Goal: Task Accomplishment & Management: Manage account settings

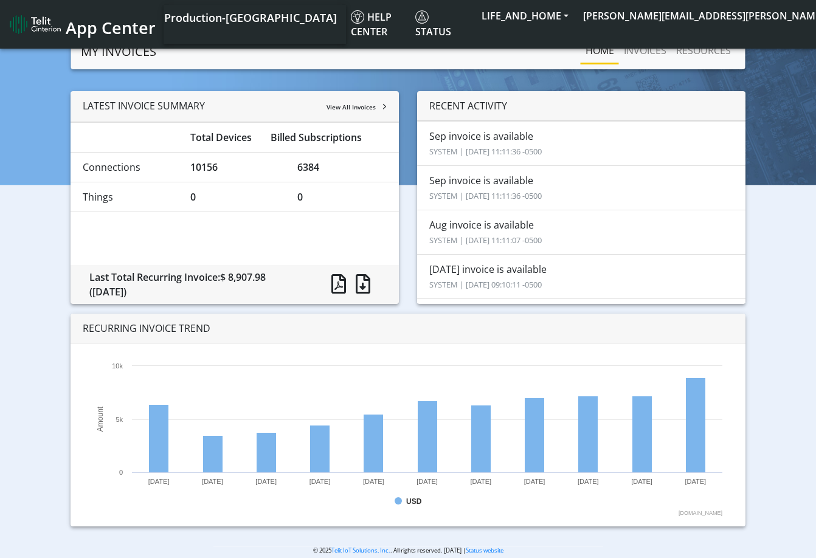
click at [340, 106] on span "View All Invoices" at bounding box center [350, 107] width 49 height 9
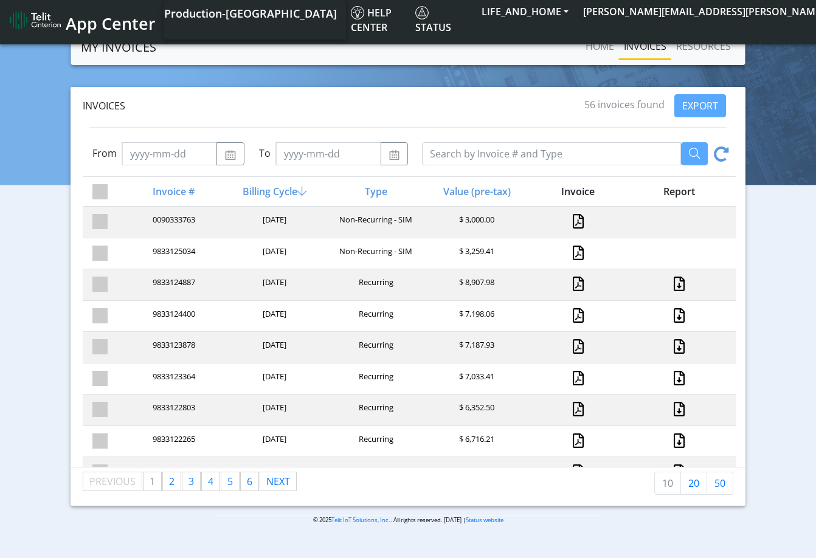
click at [127, 15] on span "App Center" at bounding box center [111, 23] width 90 height 22
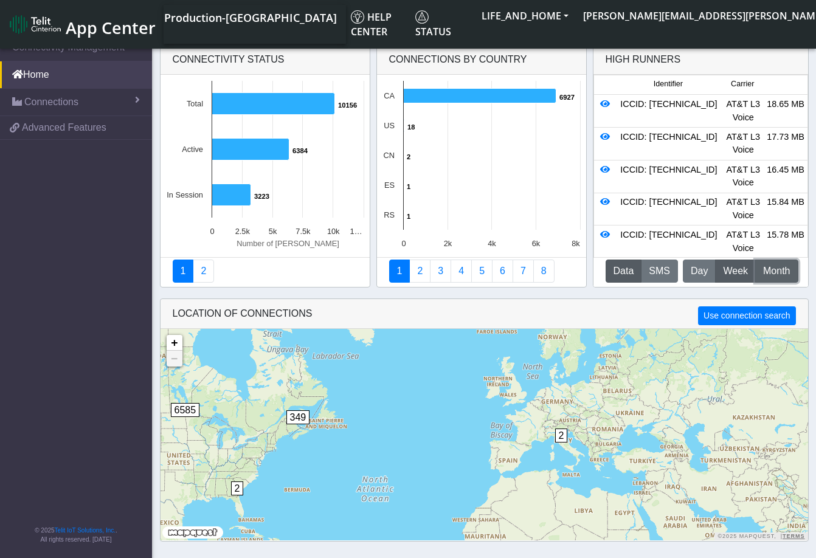
click at [772, 276] on span "Month" at bounding box center [776, 271] width 27 height 15
click at [602, 105] on icon at bounding box center [605, 104] width 10 height 9
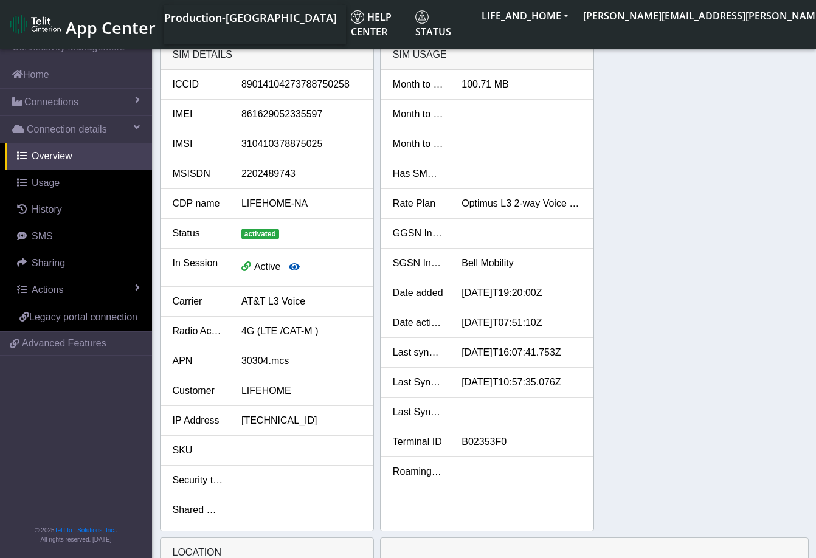
click at [292, 267] on icon "button" at bounding box center [294, 267] width 11 height 10
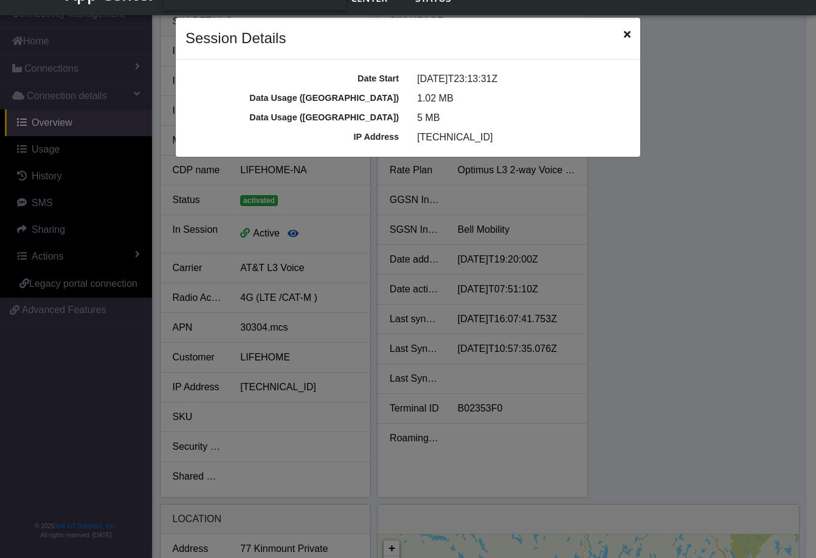
scroll to position [4, 0]
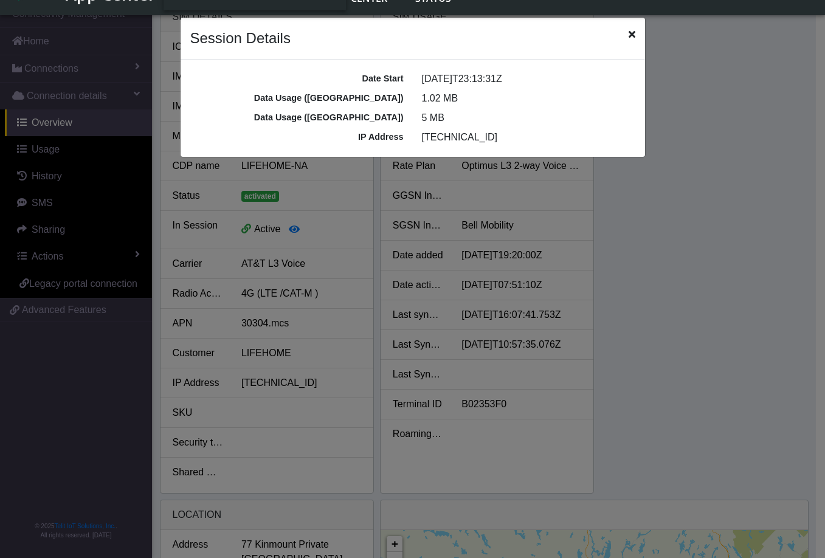
click at [629, 35] on icon "Close" at bounding box center [631, 34] width 7 height 10
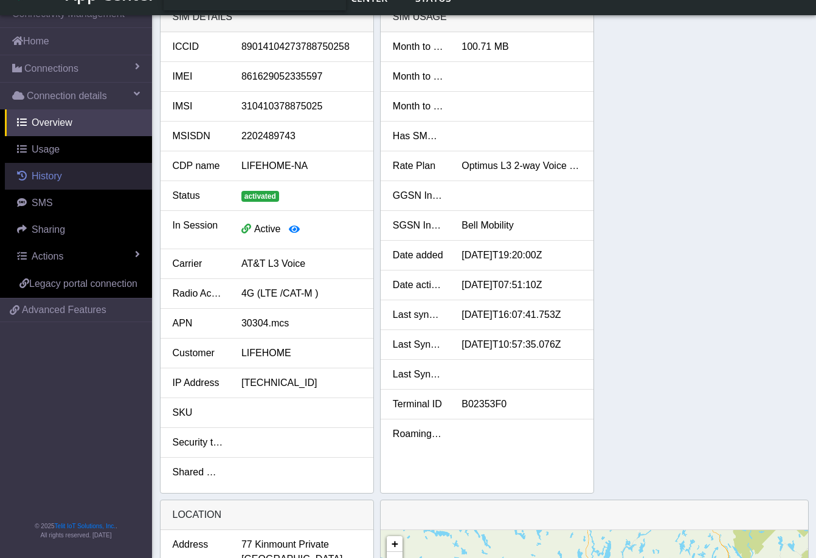
click at [57, 178] on span "History" at bounding box center [47, 176] width 30 height 10
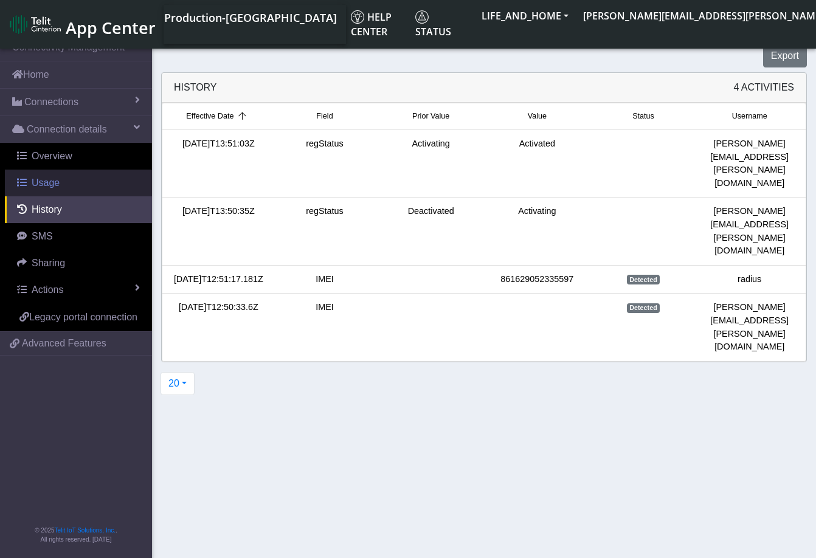
click at [60, 188] on link "Usage" at bounding box center [78, 183] width 147 height 27
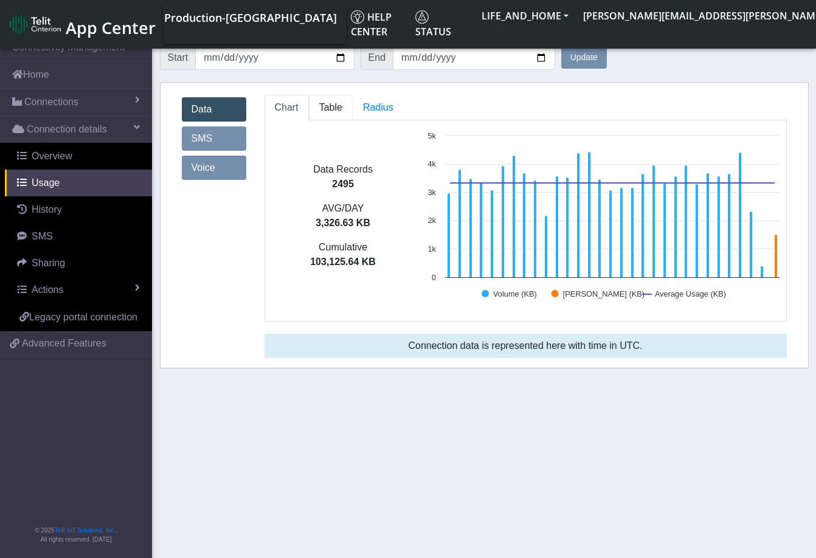
click at [331, 114] on link "Table" at bounding box center [331, 108] width 44 height 26
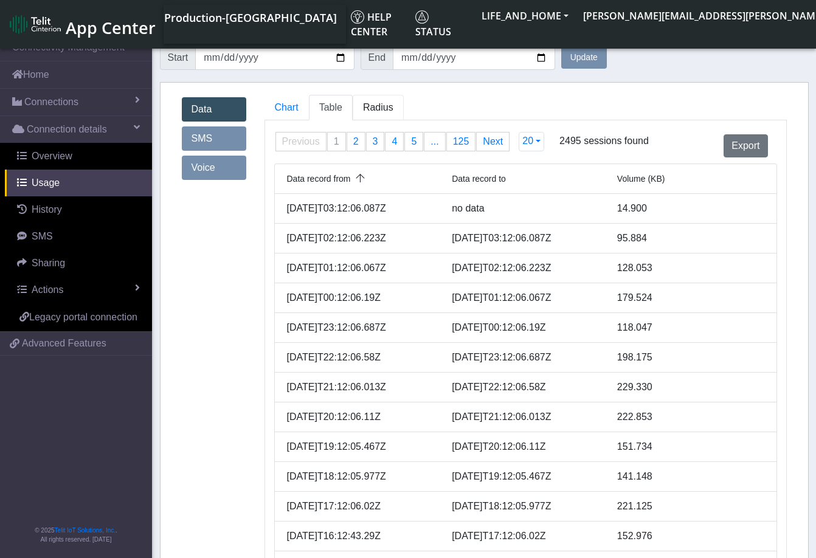
click at [372, 108] on span "Radius" at bounding box center [378, 107] width 30 height 10
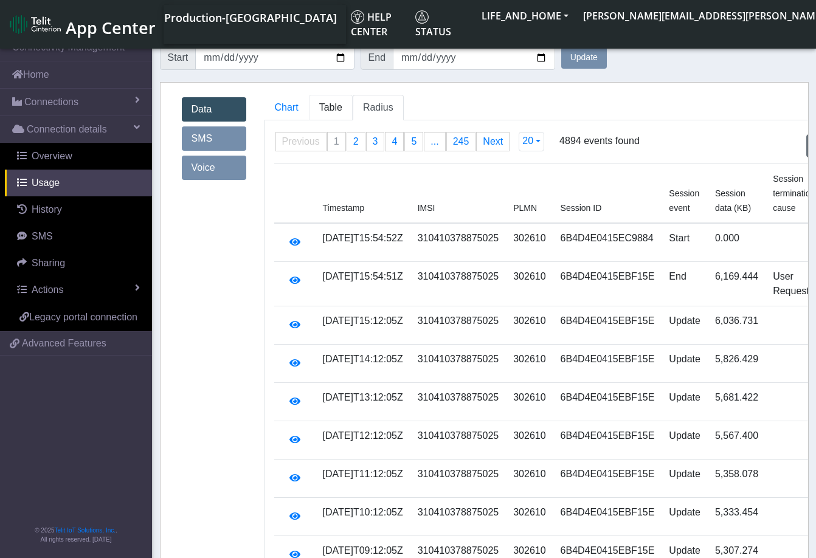
click at [331, 114] on link "Table" at bounding box center [331, 108] width 44 height 26
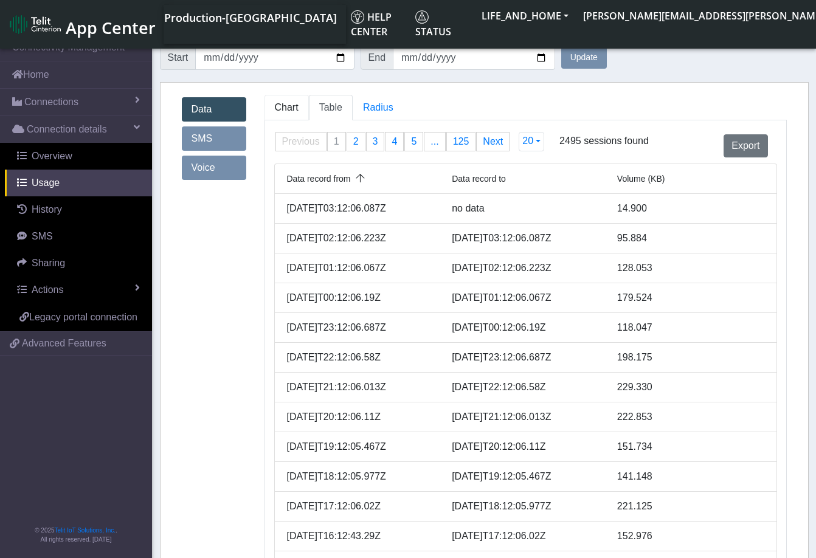
click at [284, 108] on span "Chart" at bounding box center [287, 107] width 24 height 10
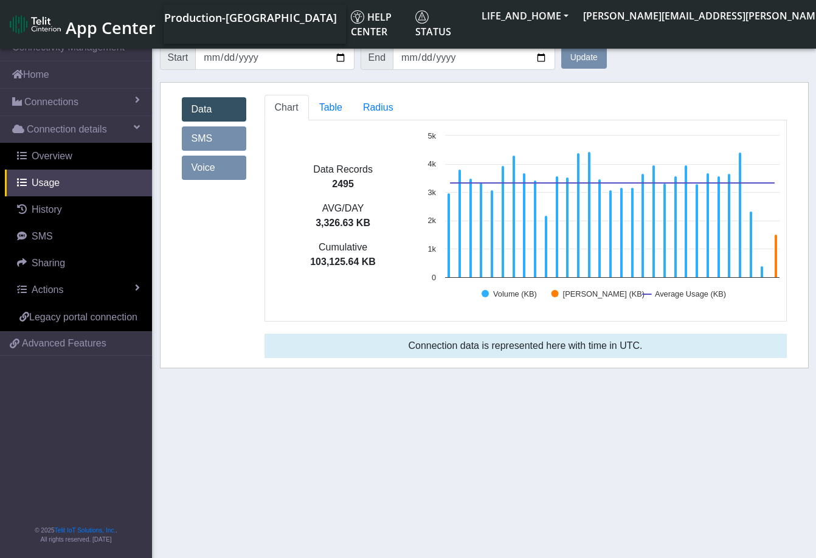
click at [200, 145] on link "SMS" at bounding box center [214, 138] width 64 height 24
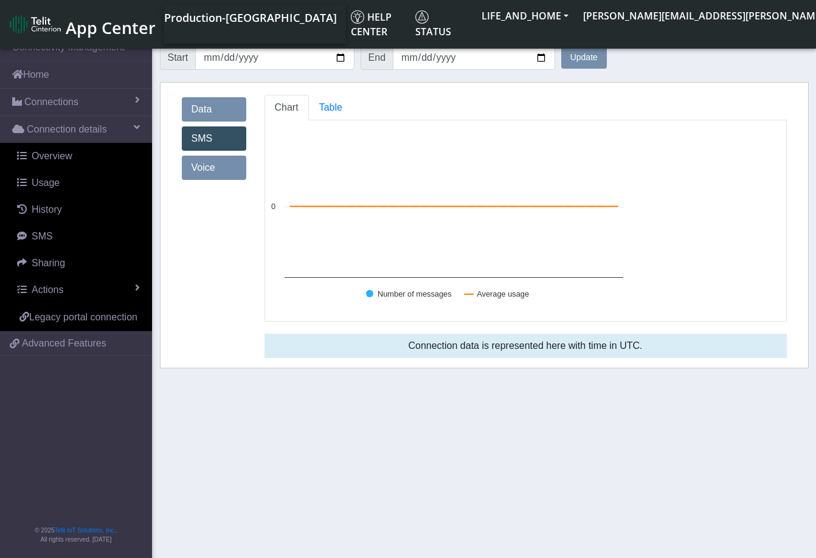
click at [202, 164] on link "Voice" at bounding box center [214, 168] width 64 height 24
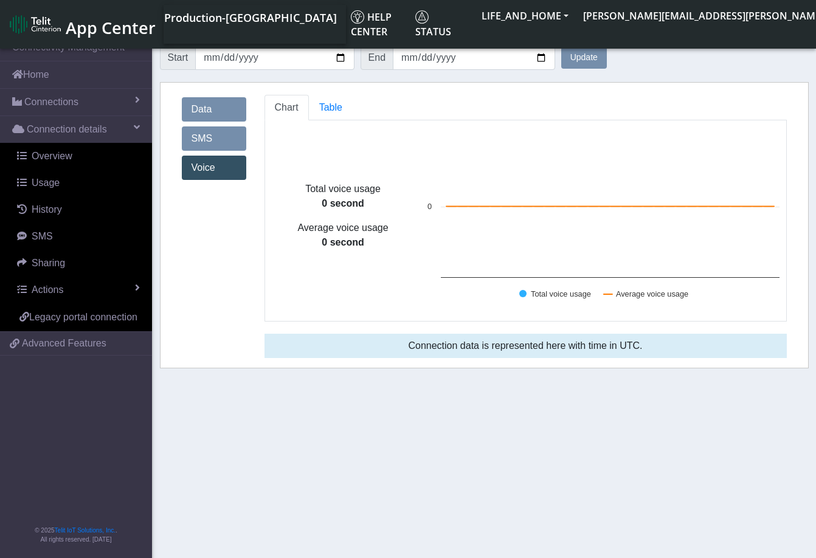
drag, startPoint x: 204, startPoint y: 97, endPoint x: 201, endPoint y: 108, distance: 11.4
click at [202, 105] on div "Data SMS Voice" at bounding box center [214, 139] width 64 height 88
click at [201, 112] on link "Data" at bounding box center [214, 109] width 64 height 24
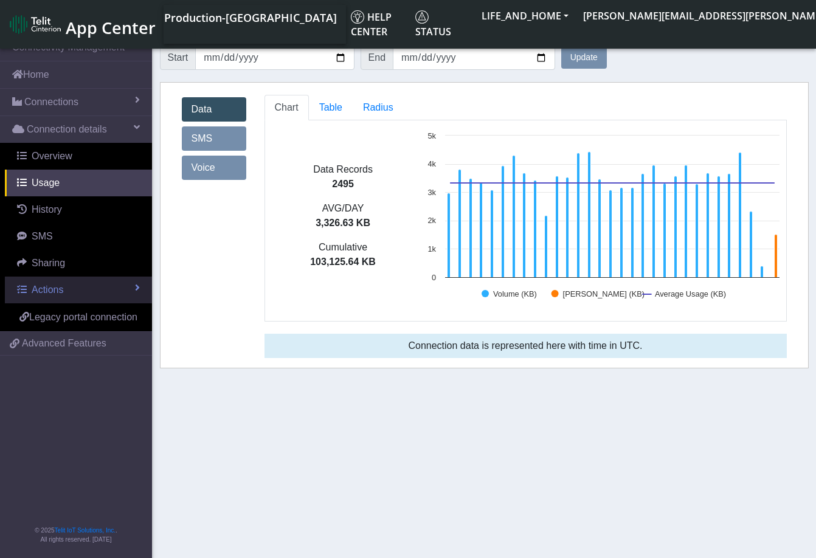
click at [100, 298] on link "Actions" at bounding box center [78, 290] width 147 height 27
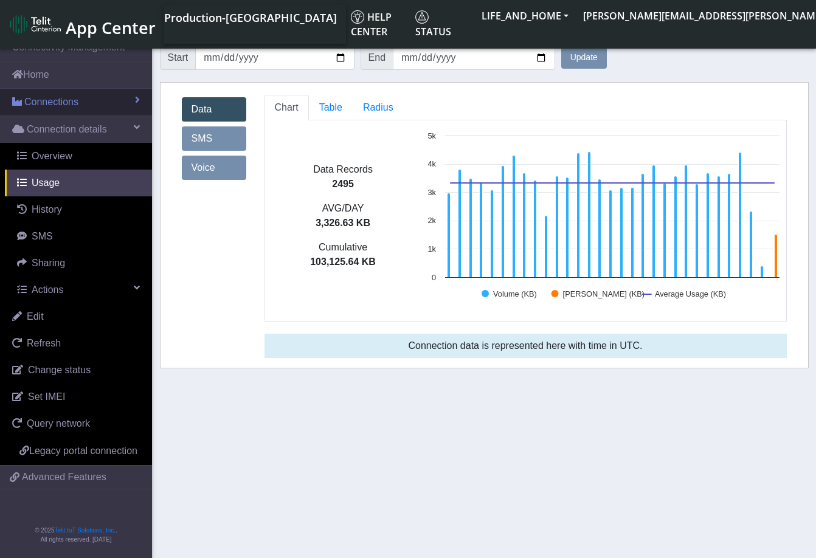
click at [62, 102] on span "Connections" at bounding box center [51, 102] width 54 height 15
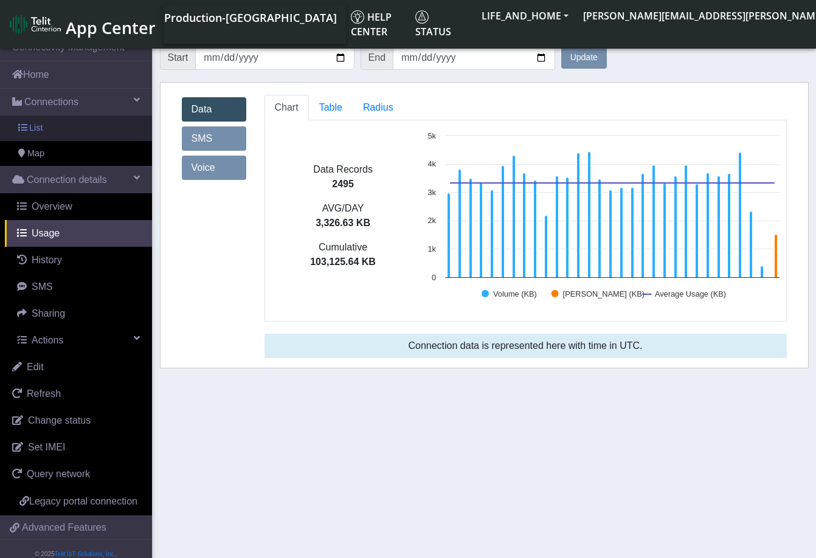
click at [58, 133] on link "List" at bounding box center [76, 128] width 152 height 26
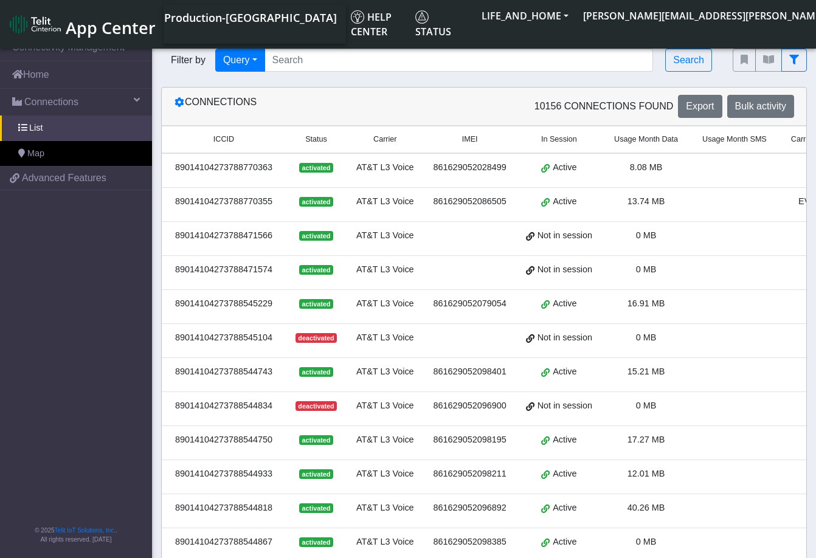
click at [83, 16] on span "App Center" at bounding box center [111, 27] width 90 height 22
